Goal: Task Accomplishment & Management: Manage account settings

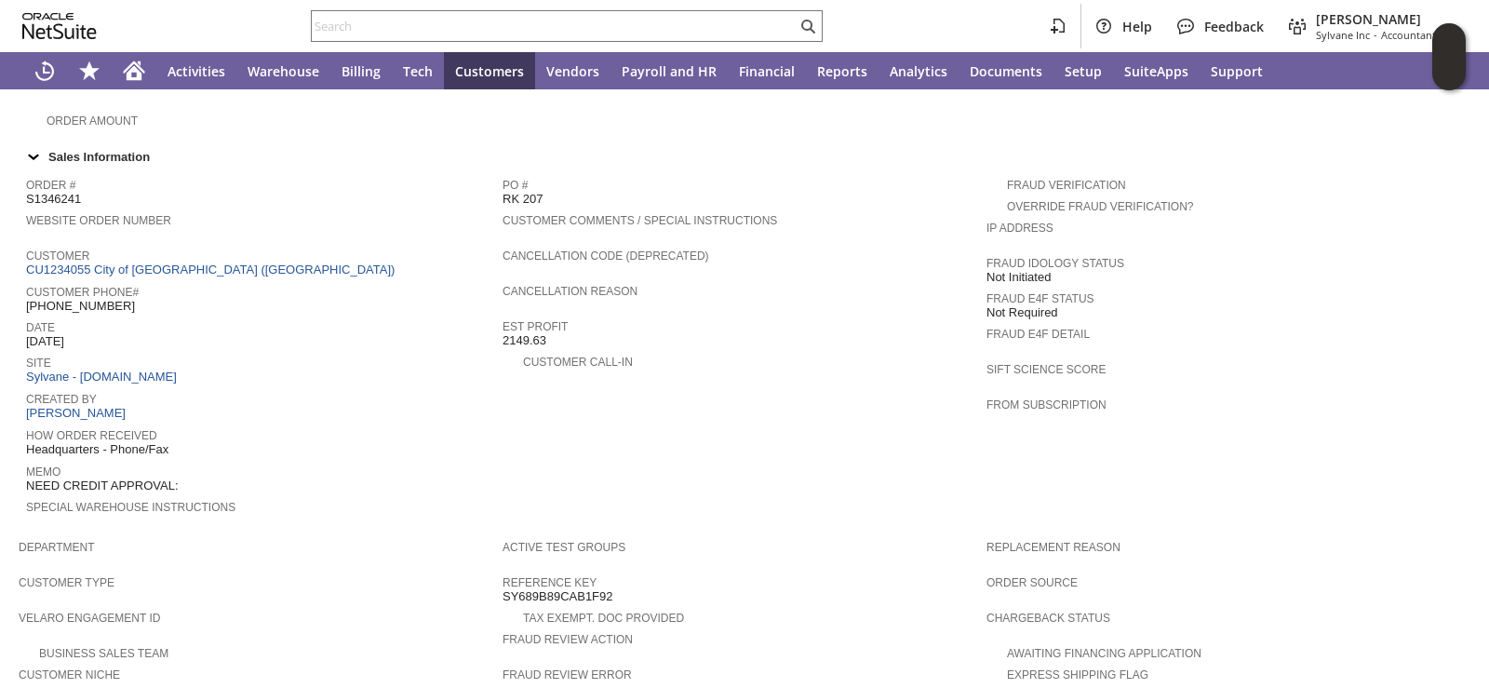
scroll to position [559, 0]
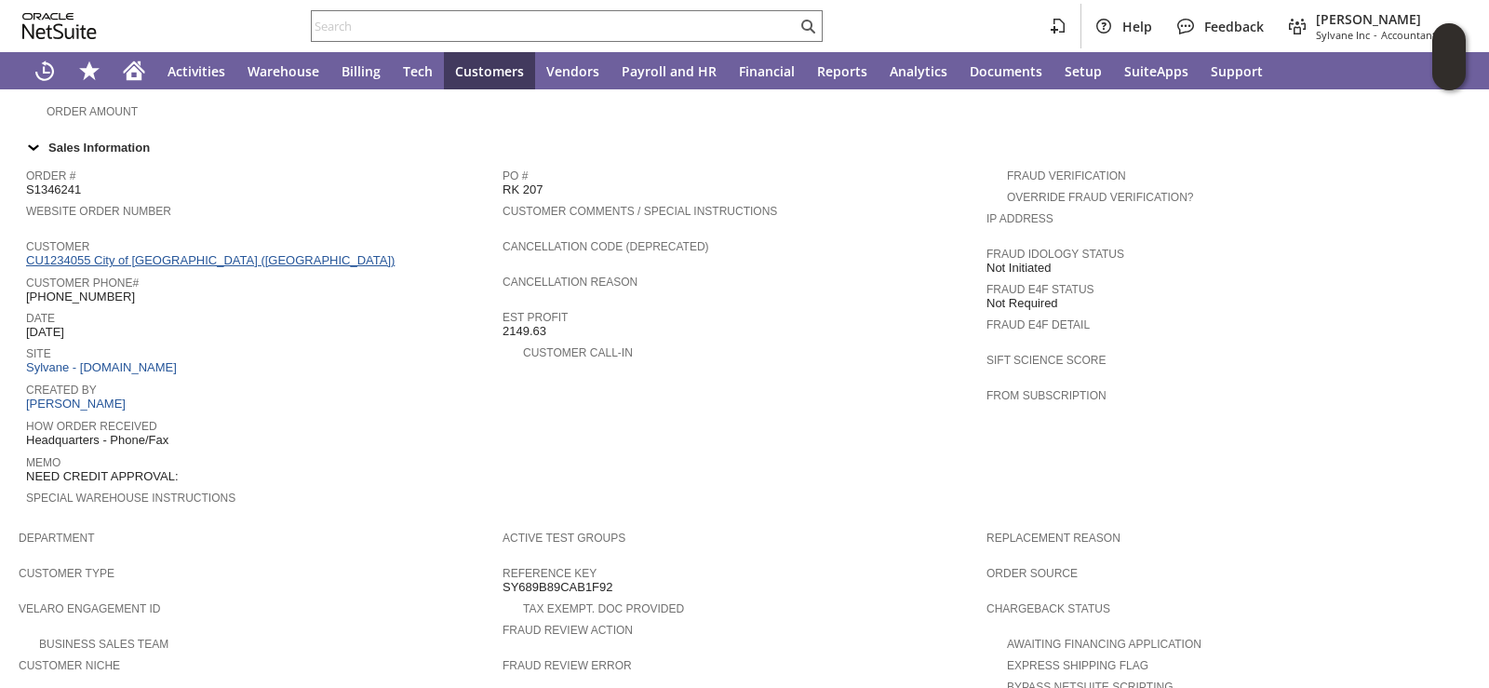
click at [163, 253] on link "CU1234055 City of [GEOGRAPHIC_DATA] ([GEOGRAPHIC_DATA])" at bounding box center [212, 260] width 373 height 14
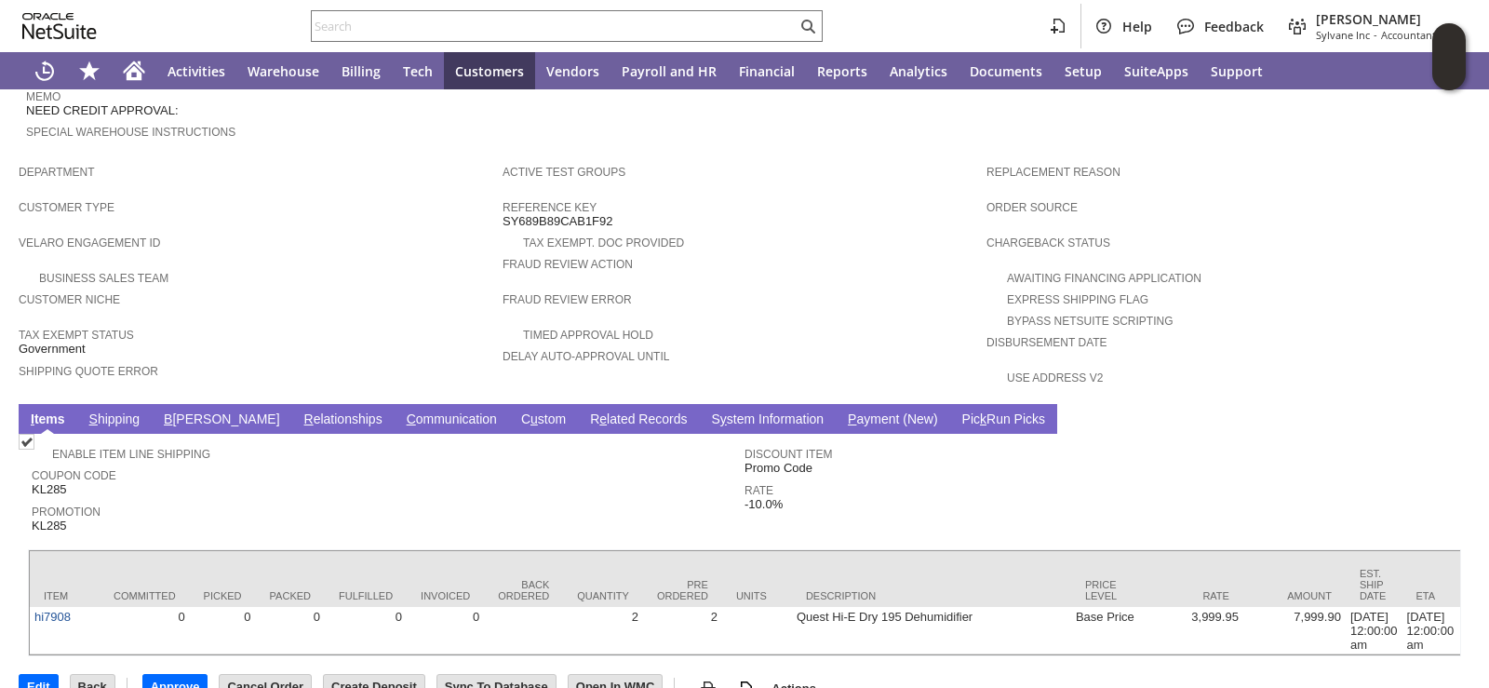
scroll to position [932, 0]
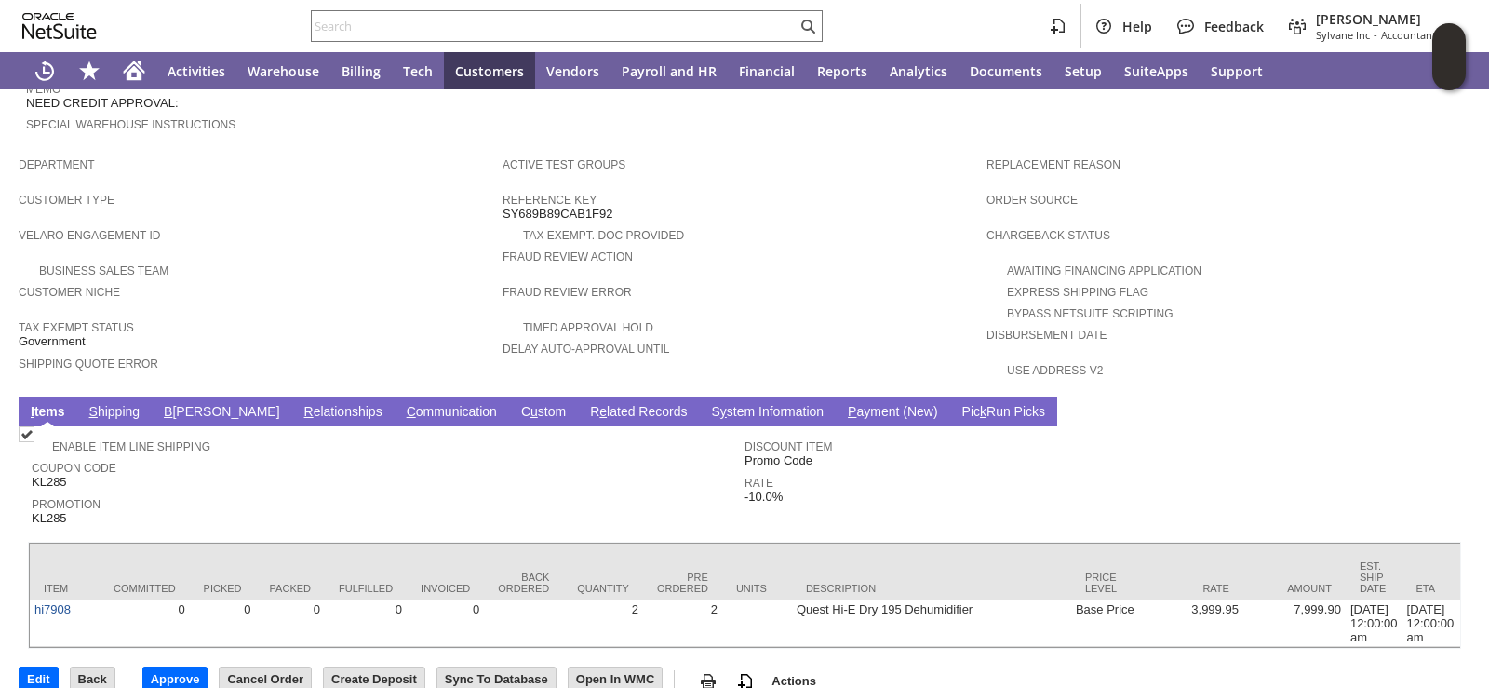
click at [117, 404] on link "S hipping" at bounding box center [115, 413] width 61 height 18
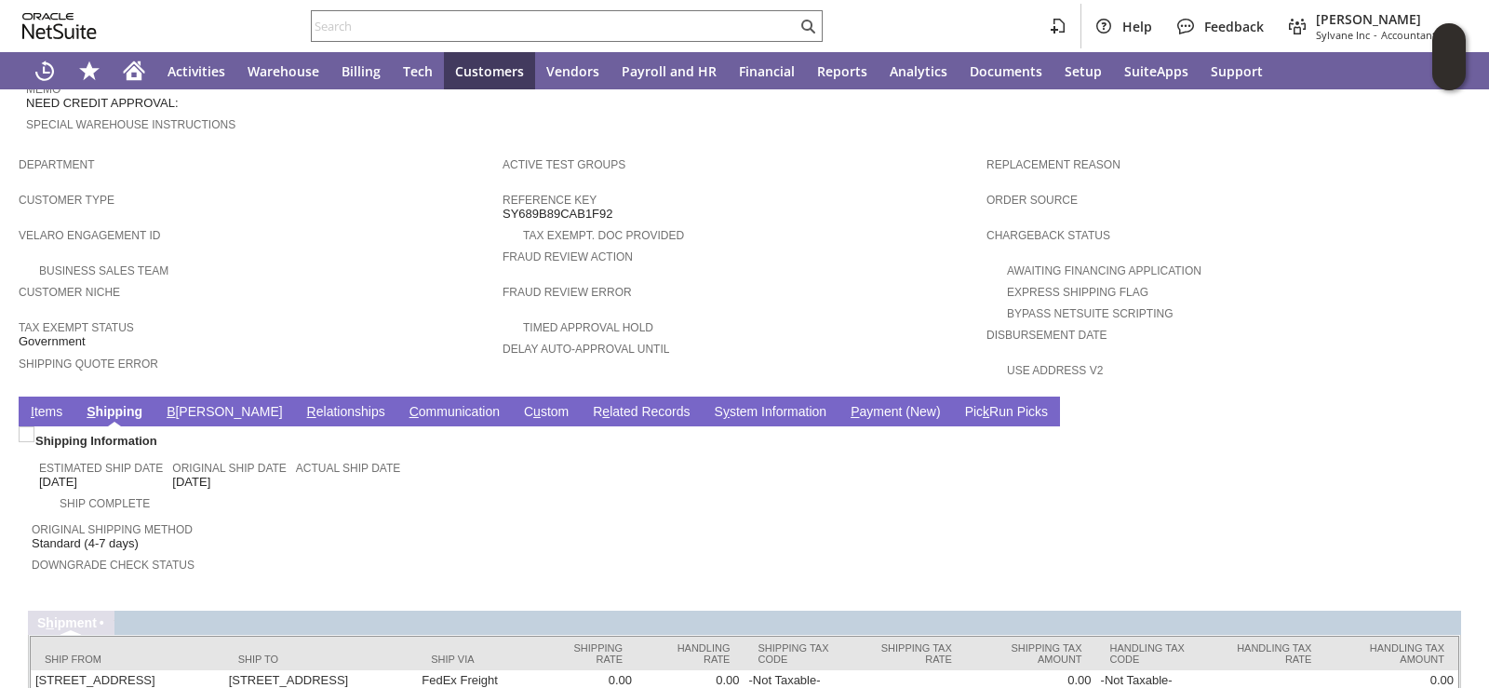
click at [179, 404] on link "B illing" at bounding box center [224, 413] width 125 height 18
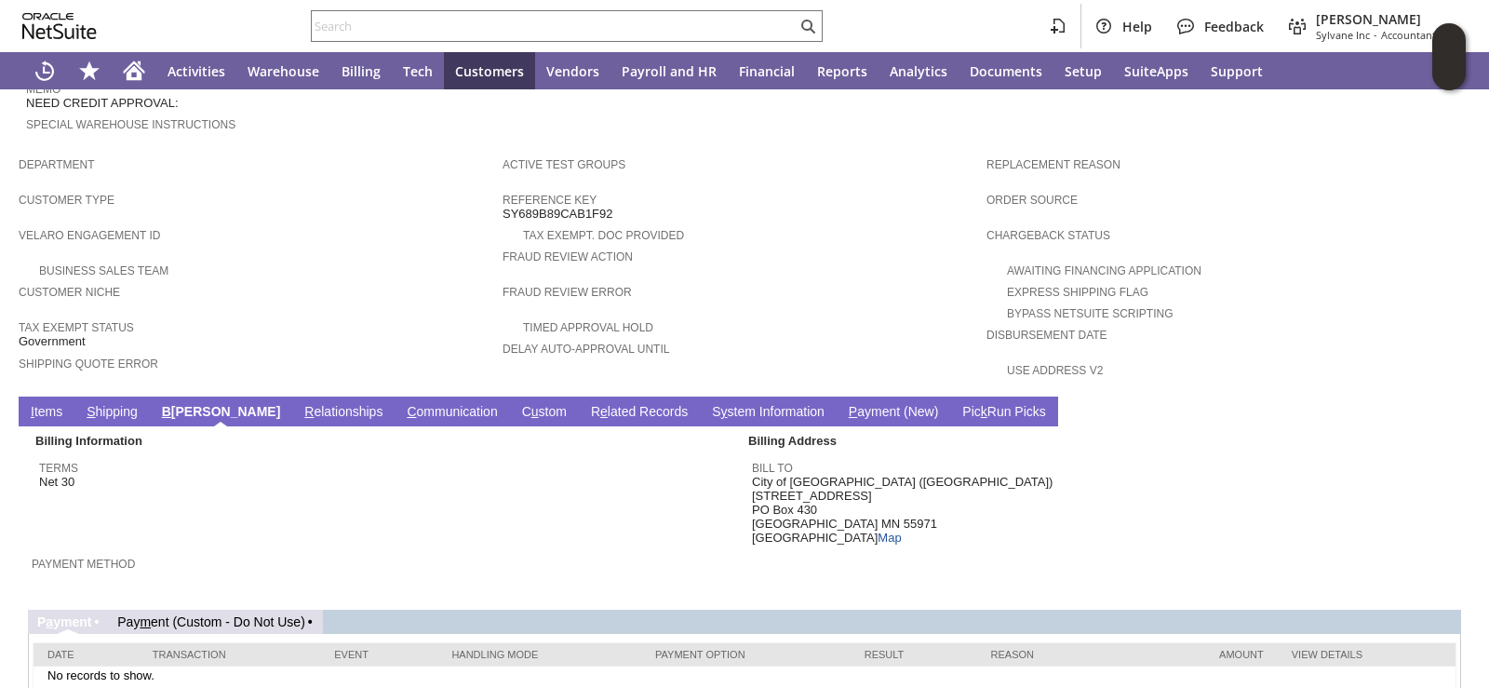
click at [41, 404] on link "I tems" at bounding box center [46, 413] width 41 height 18
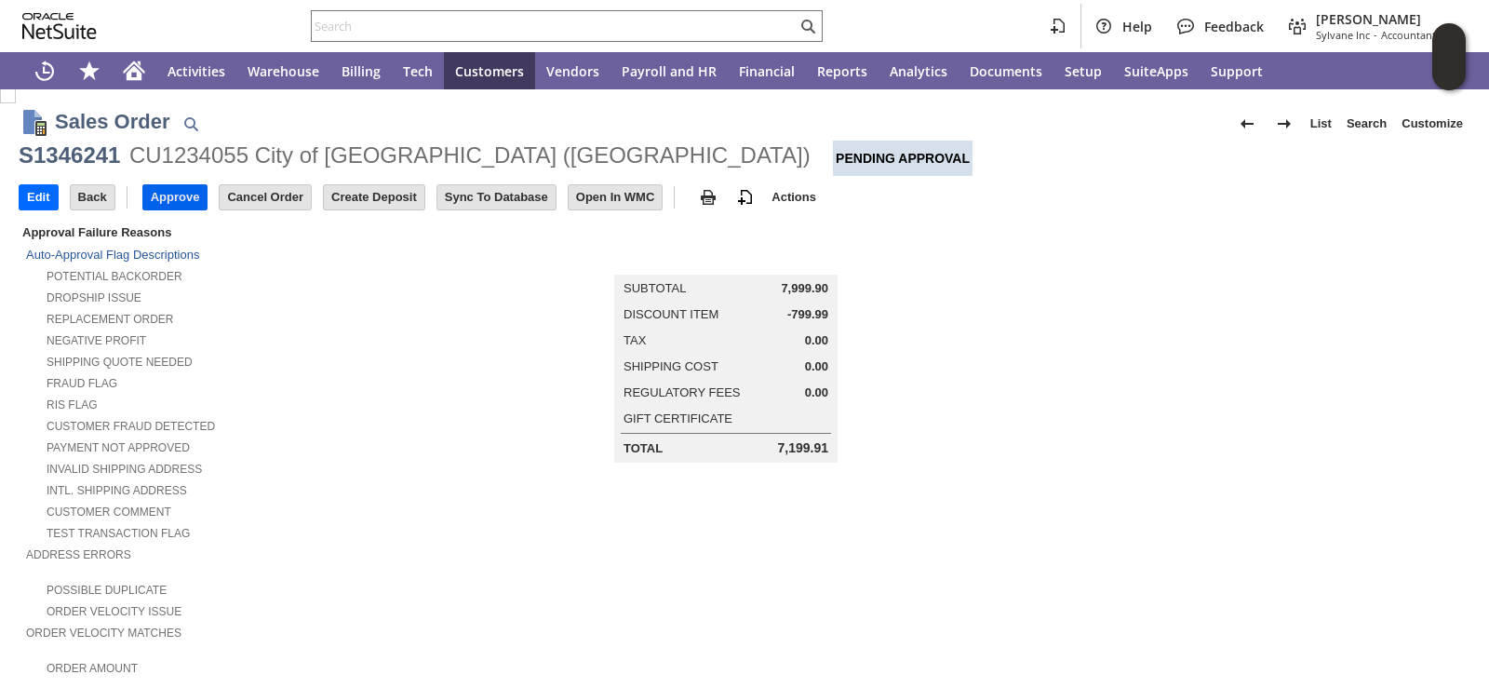
scroll to position [0, 0]
click at [190, 195] on input "Approve" at bounding box center [175, 199] width 64 height 24
